Goal: Check status: Check status

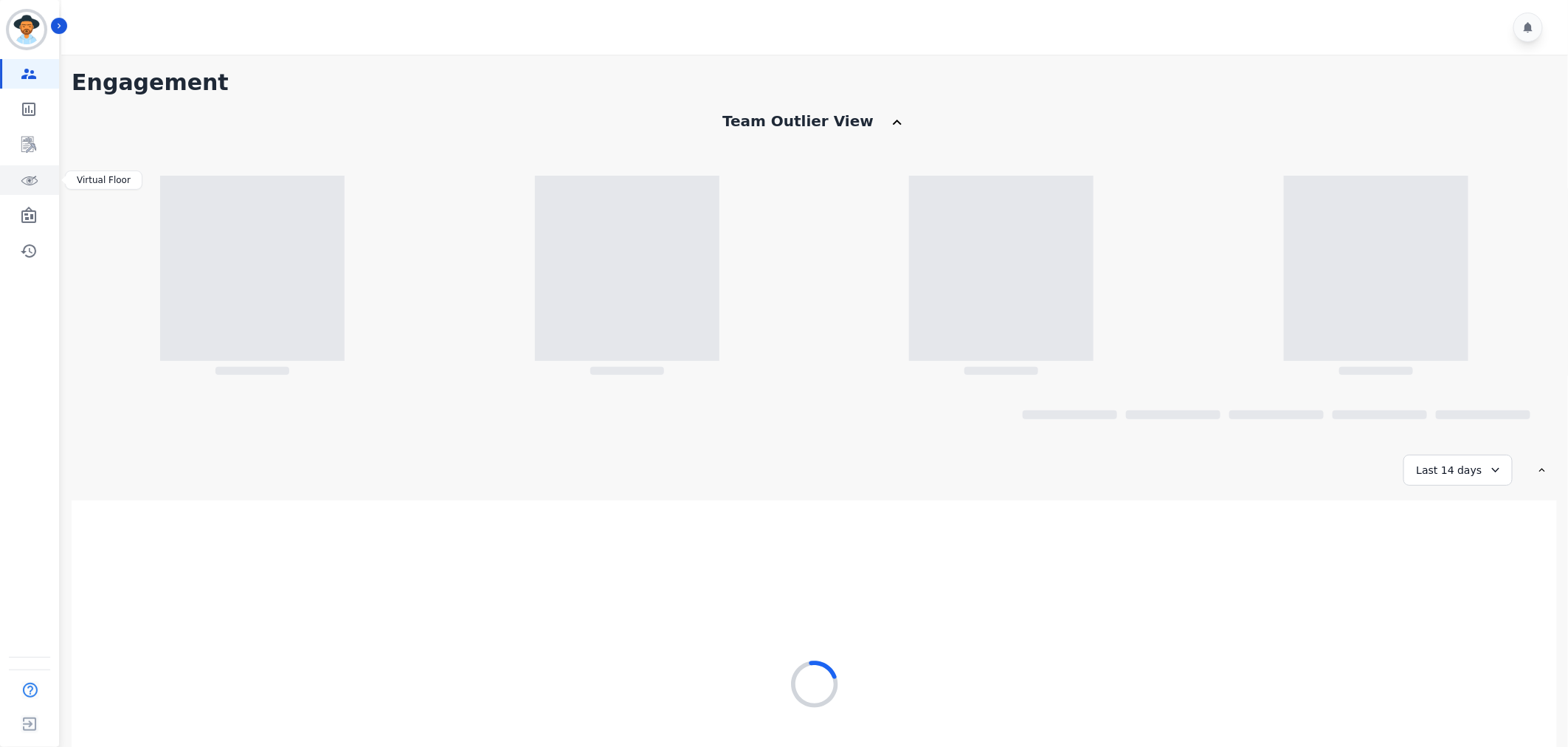
click at [23, 175] on icon "Sidebar" at bounding box center [28, 180] width 18 height 18
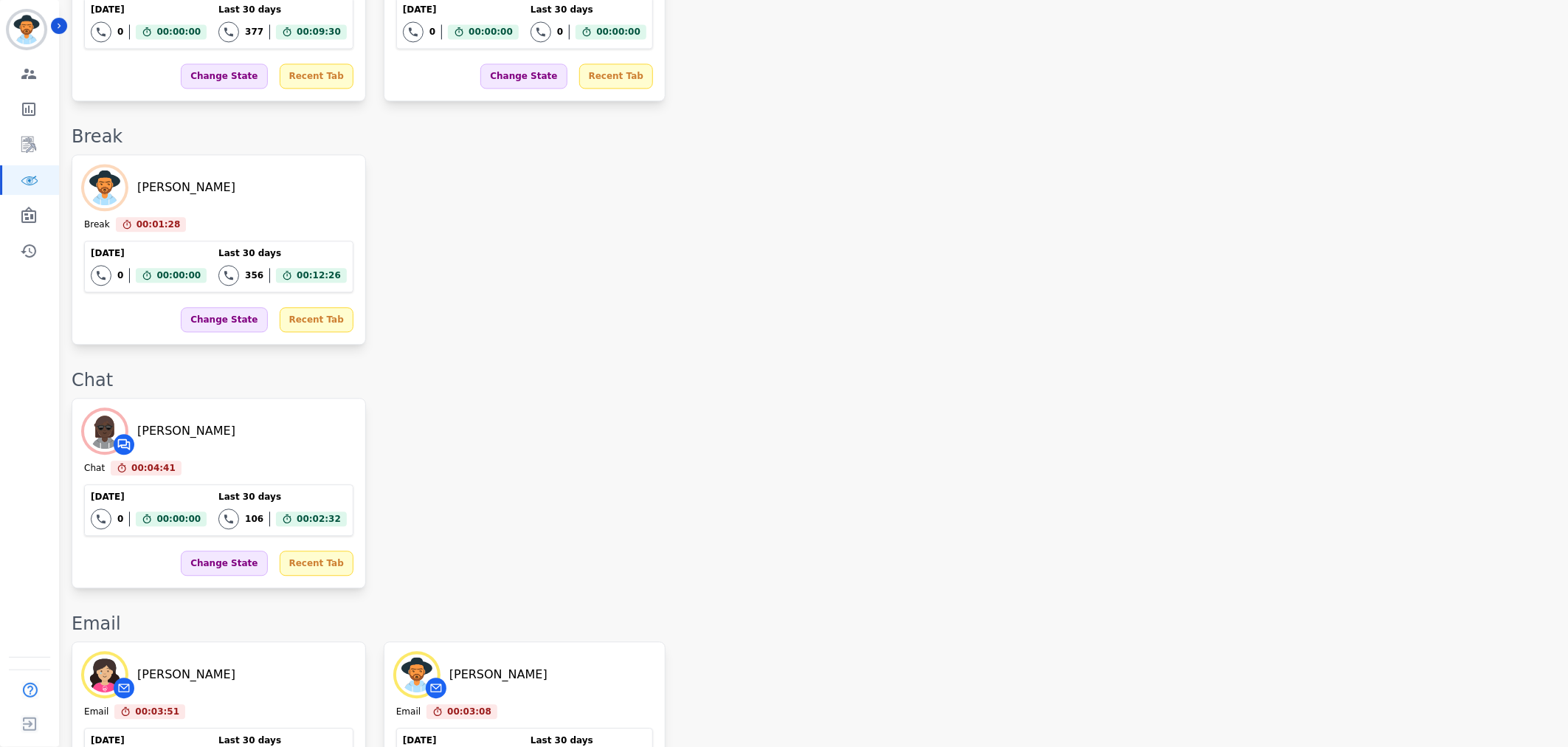
scroll to position [1713, 0]
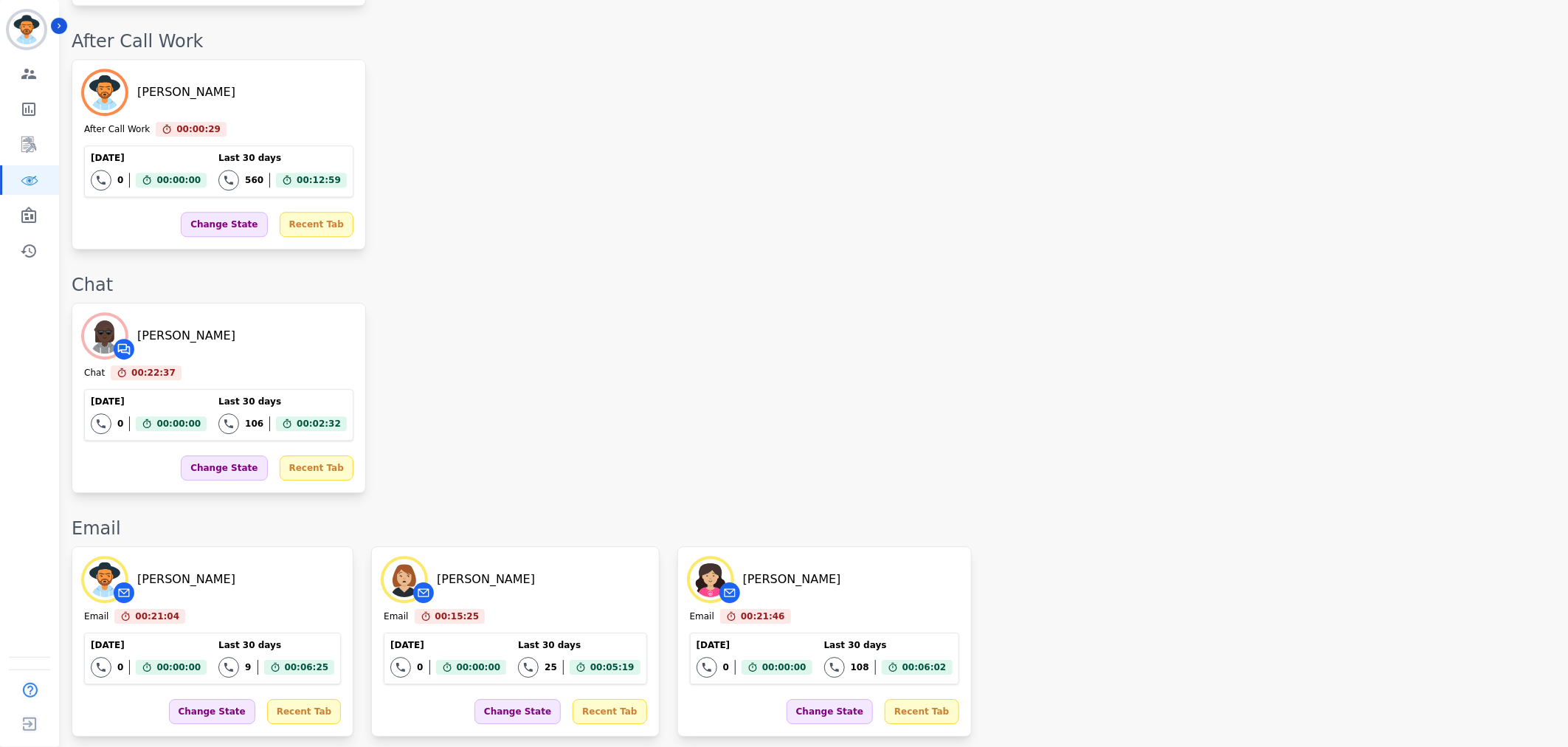
scroll to position [1898, 0]
